Goal: Check status: Check status

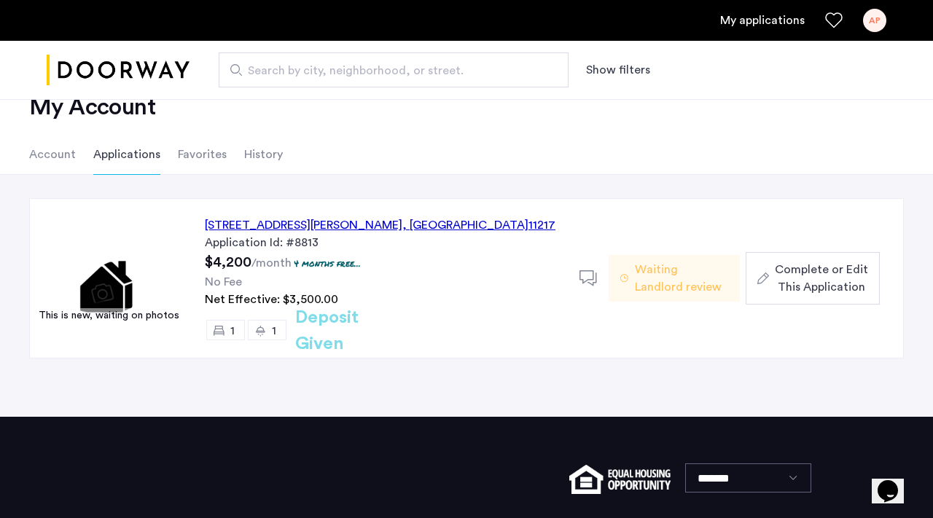
scroll to position [39, 0]
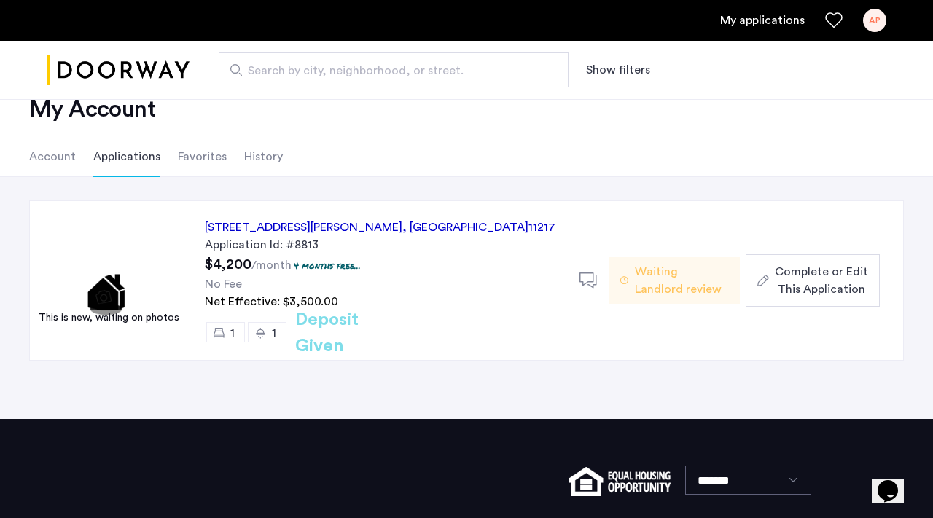
click at [338, 332] on h2 "Deposit Given" at bounding box center [353, 333] width 116 height 52
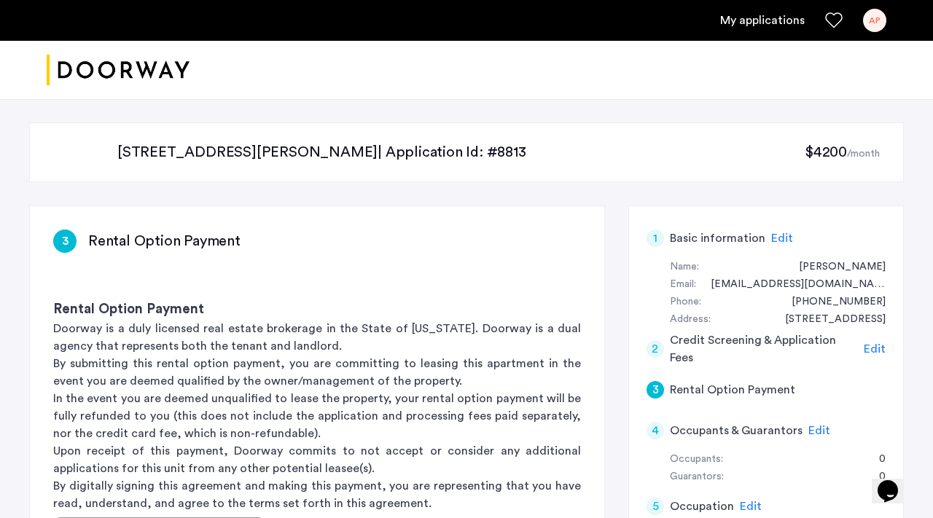
click at [717, 153] on p "[STREET_ADDRESS][PERSON_NAME] | Application Id: #8813" at bounding box center [460, 152] width 687 height 20
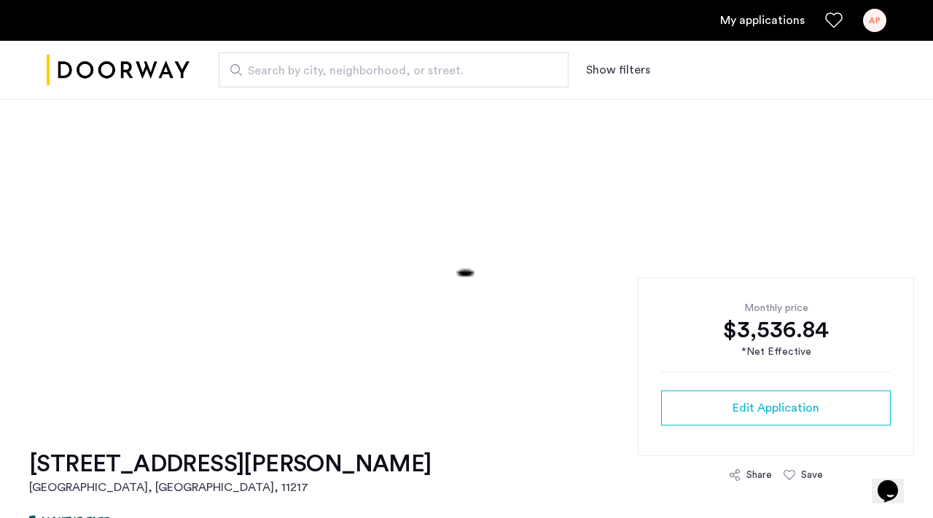
scroll to position [121, 0]
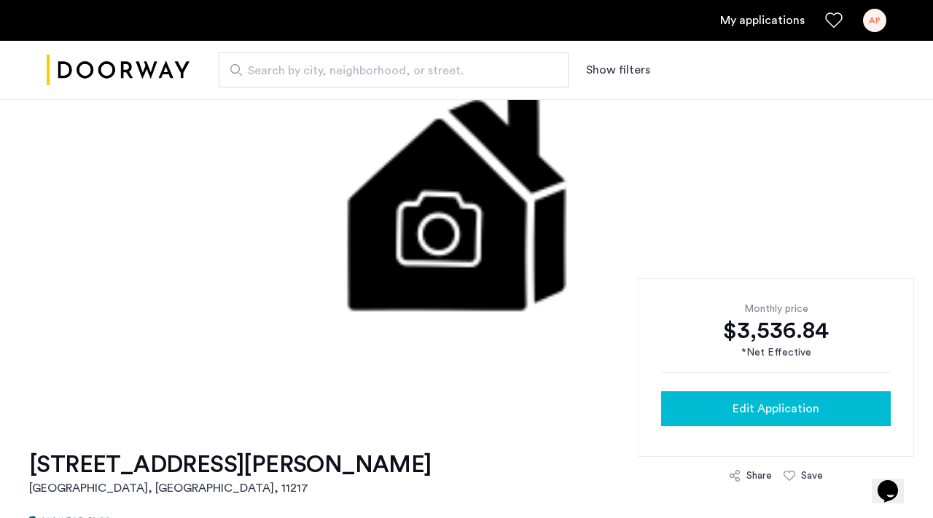
click at [806, 413] on span "Edit Application" at bounding box center [776, 408] width 87 height 17
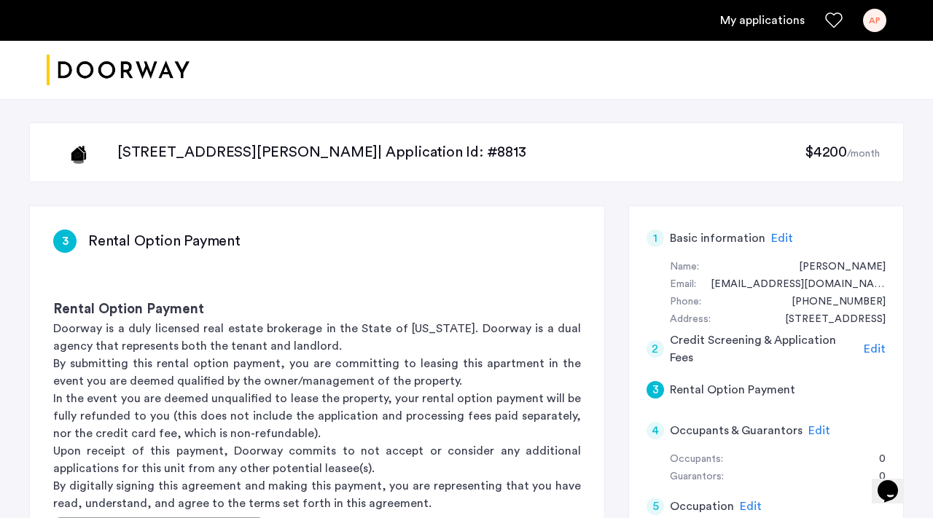
click at [900, 480] on icon "Opens Chat This icon Opens the chat window." at bounding box center [887, 491] width 23 height 23
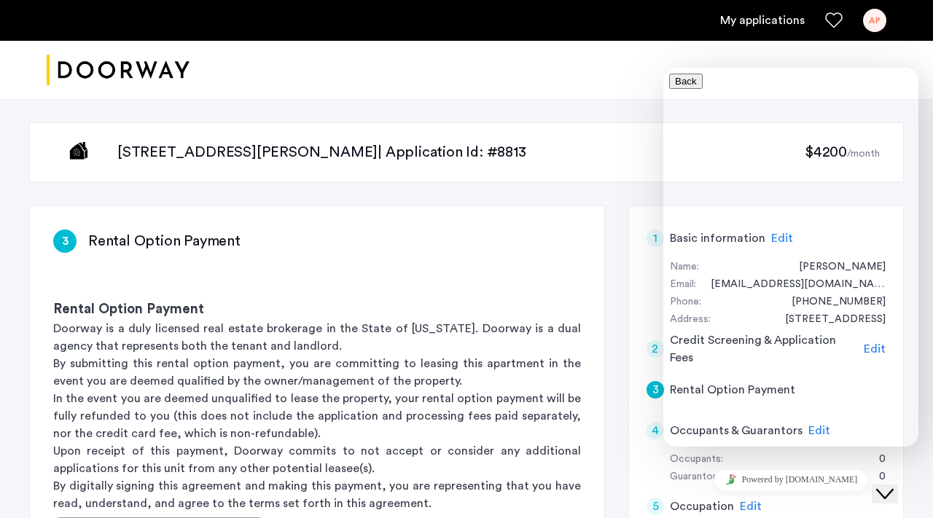
click at [480, 281] on div "Rental Option Payment Doorway is a duly licensed real estate brokerage in the S…" at bounding box center [317, 439] width 574 height 327
click at [884, 485] on button "Close Chat This icon closes the chat window." at bounding box center [885, 494] width 26 height 19
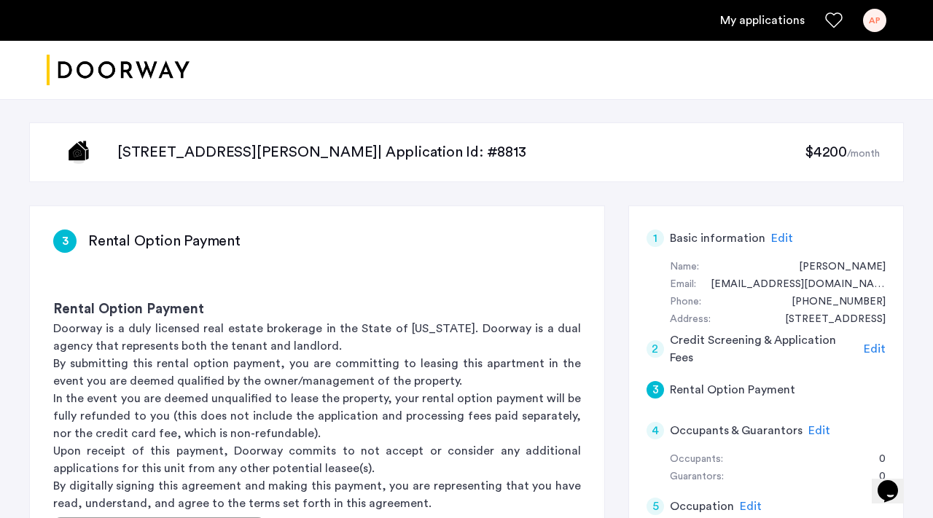
click at [788, 24] on link "My applications" at bounding box center [762, 20] width 85 height 17
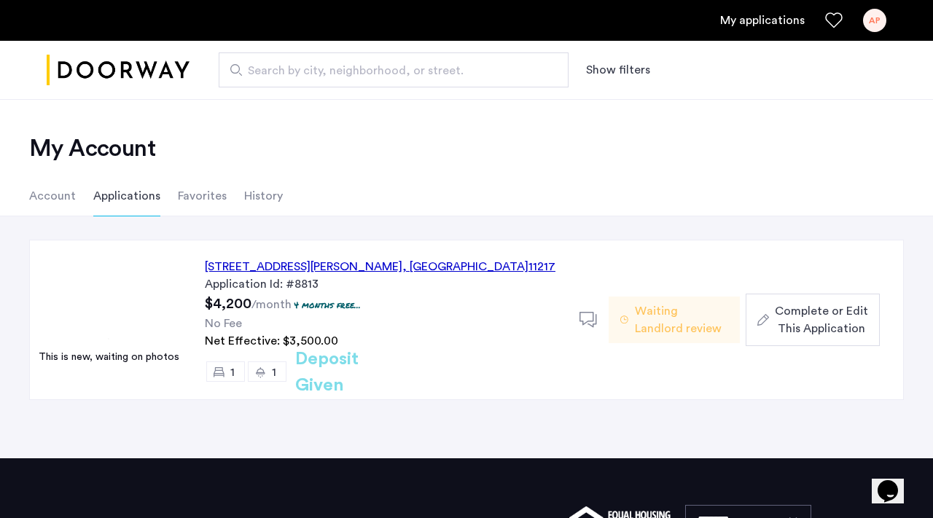
click at [879, 28] on div "AP" at bounding box center [874, 20] width 23 height 23
